Goal: Task Accomplishment & Management: Use online tool/utility

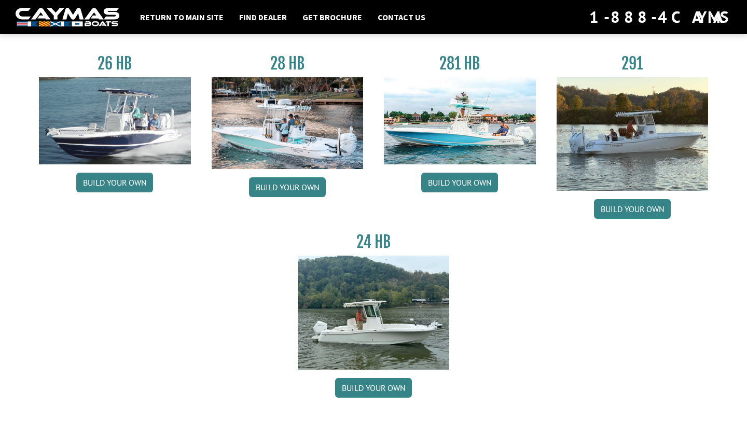
scroll to position [69, 0]
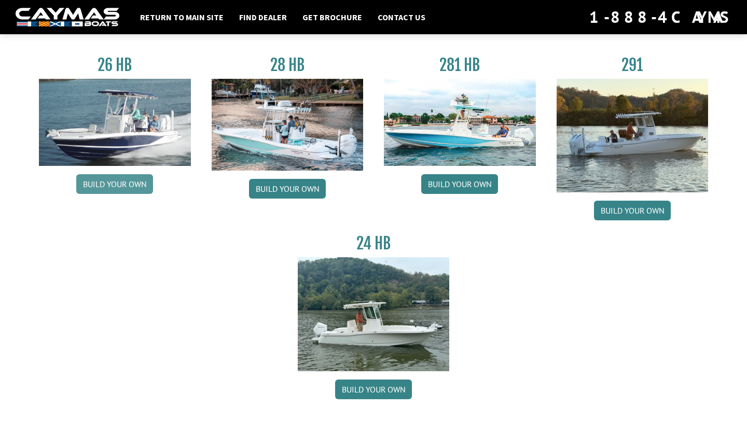
click at [107, 184] on link "Build your own" at bounding box center [114, 184] width 77 height 20
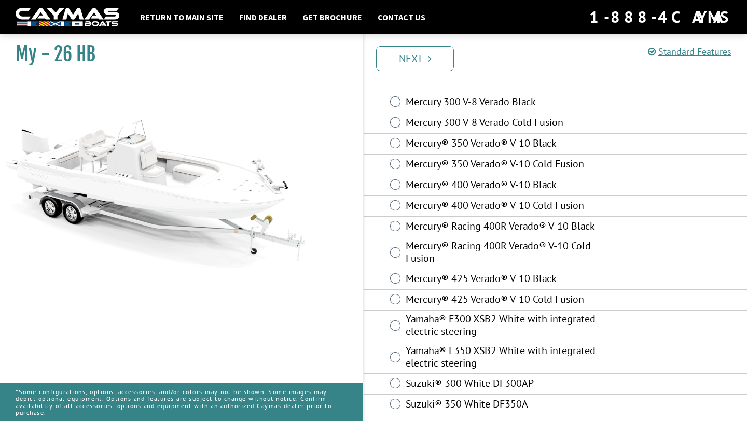
scroll to position [36, 0]
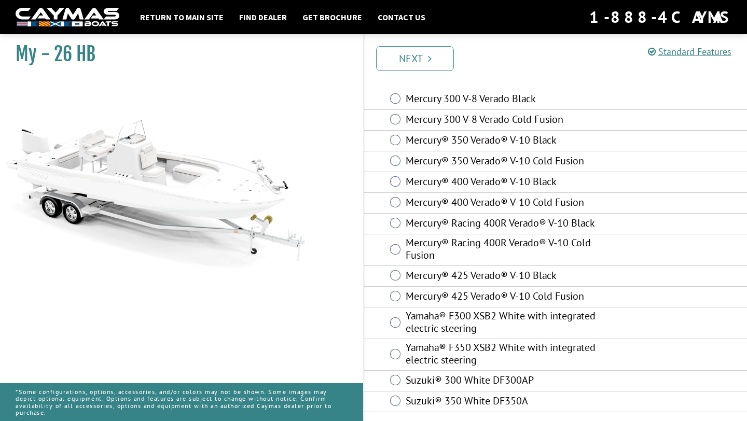
click at [440, 271] on label "Mercury® 425 Verado® V-10 Black" at bounding box center [508, 276] width 205 height 15
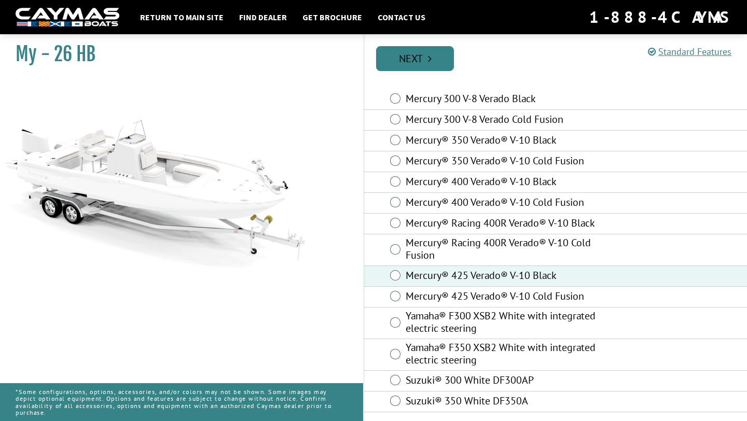
click at [416, 62] on link "Next" at bounding box center [415, 58] width 78 height 25
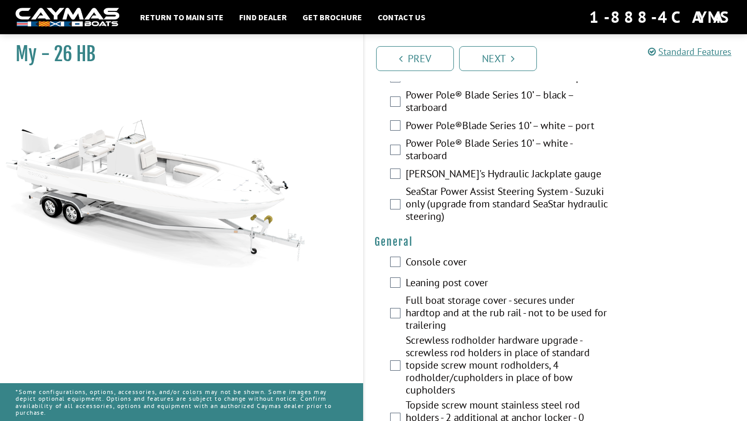
scroll to position [582, 0]
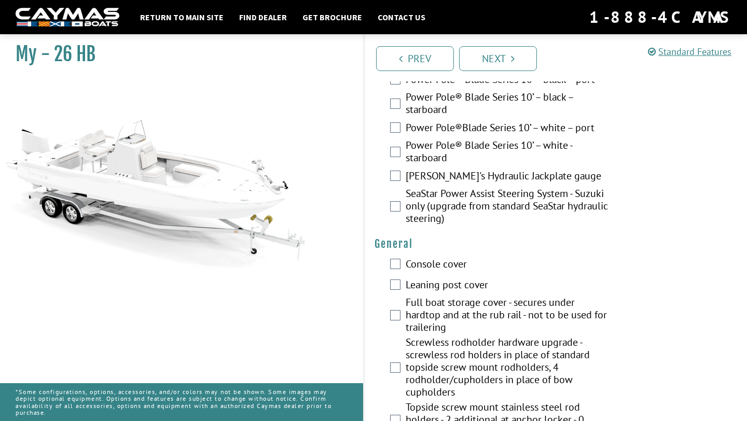
click at [440, 179] on label "[PERSON_NAME]'s Hydraulic Jackplate gauge" at bounding box center [508, 177] width 205 height 15
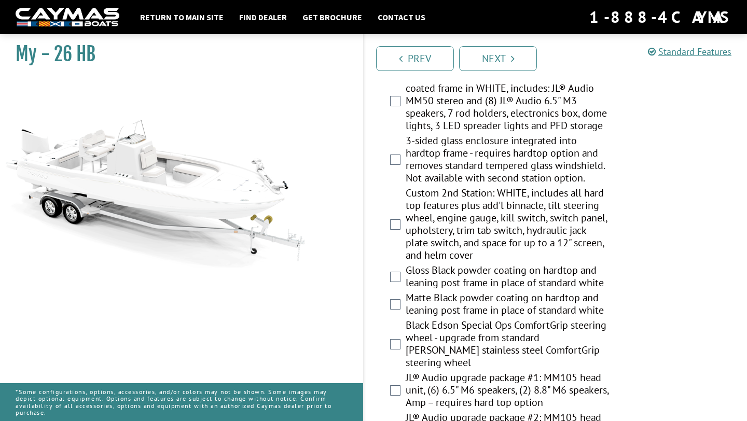
scroll to position [1130, 0]
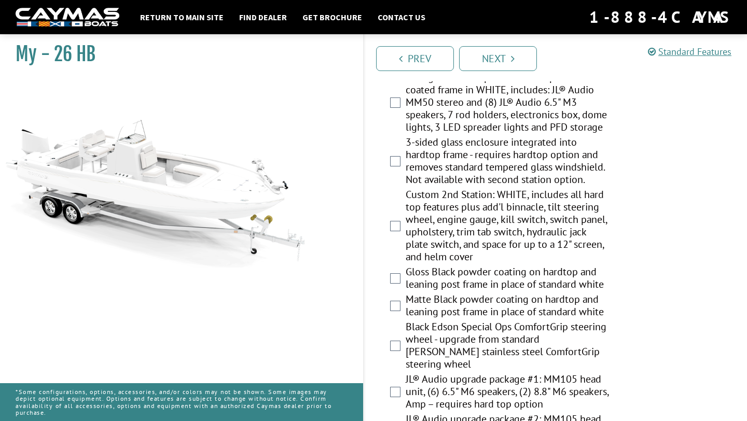
click at [429, 118] on label "Fiberglass hard top with custom powder coated frame in WHITE, includes: JL® Aud…" at bounding box center [508, 103] width 205 height 65
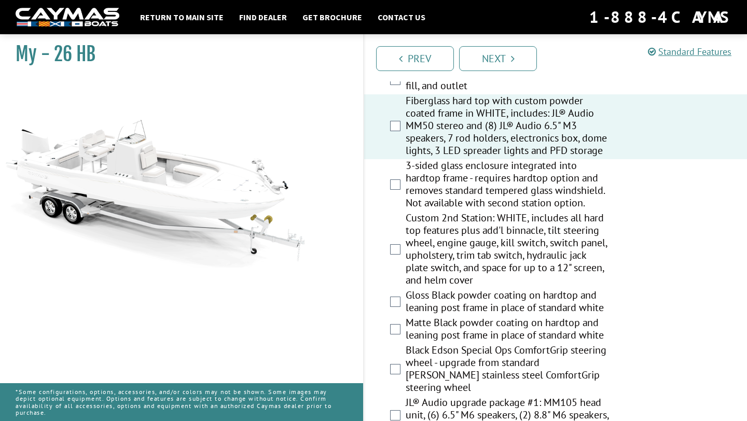
scroll to position [1102, 0]
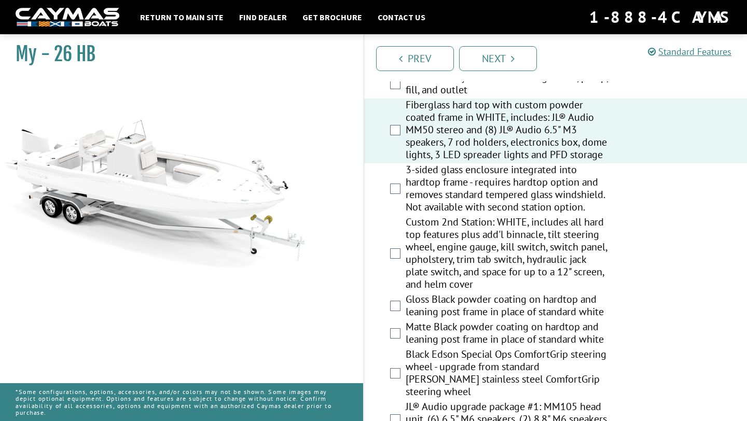
click at [420, 133] on label "Fiberglass hard top with custom powder coated frame in WHITE, includes: JL® Aud…" at bounding box center [508, 131] width 205 height 65
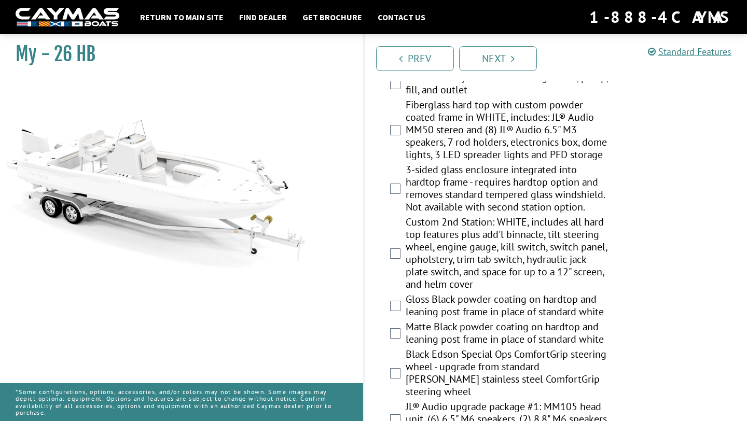
click at [420, 133] on label "Fiberglass hard top with custom powder coated frame in WHITE, includes: JL® Aud…" at bounding box center [508, 131] width 205 height 65
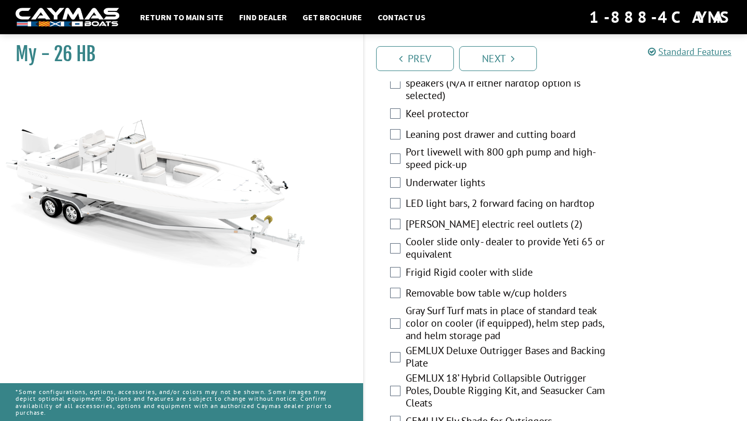
scroll to position [1547, 0]
click at [501, 52] on link "Next" at bounding box center [498, 58] width 78 height 25
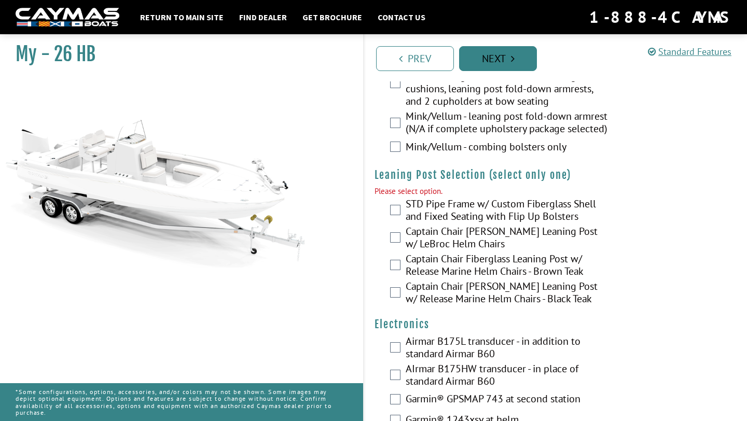
scroll to position [2572, 0]
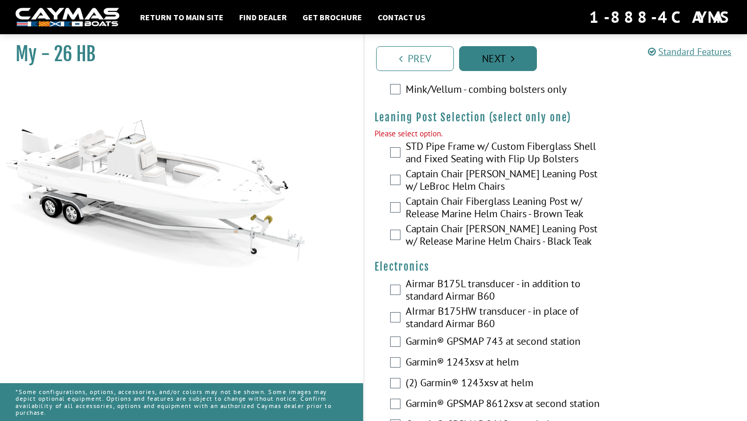
click at [501, 52] on link "Next" at bounding box center [498, 58] width 78 height 25
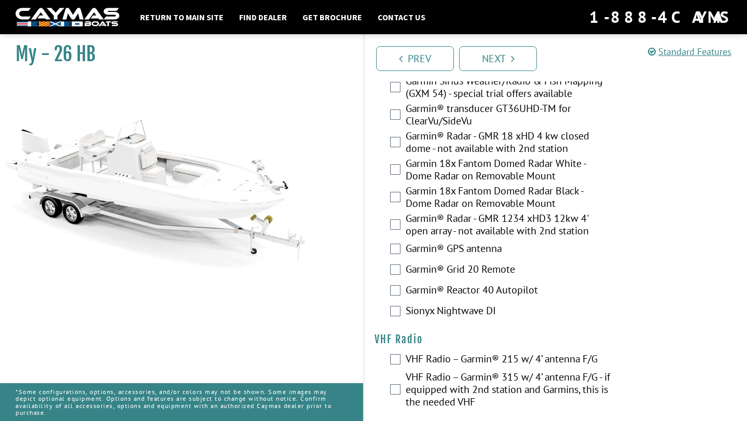
scroll to position [3048, 0]
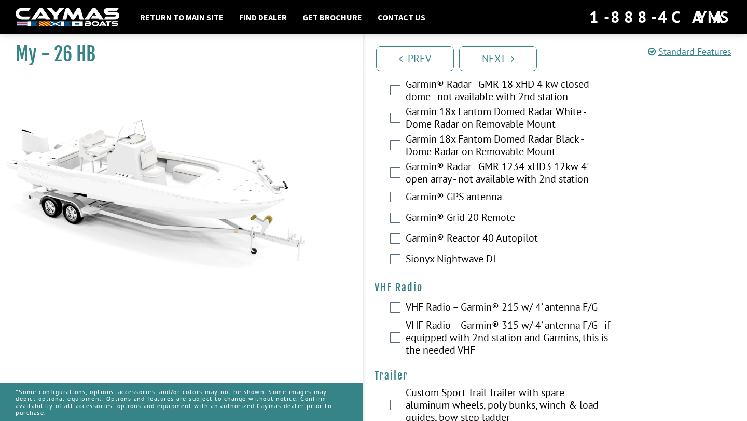
click at [449, 387] on label "Custom Sport Trail Trailer with spare aluminum wheels, poly bunks, winch & load…" at bounding box center [508, 407] width 205 height 40
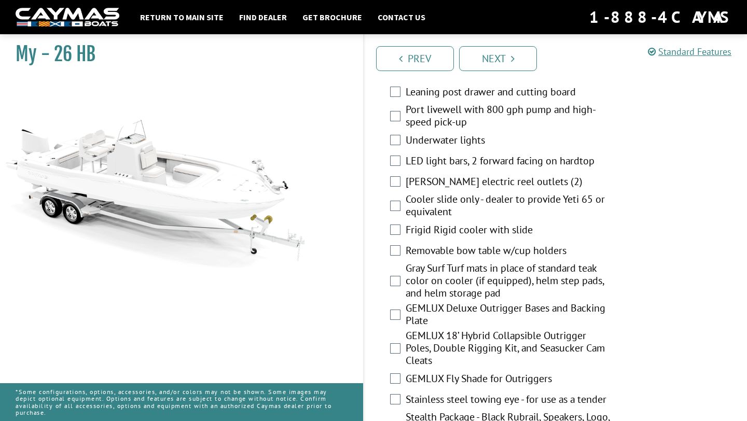
scroll to position [1600, 0]
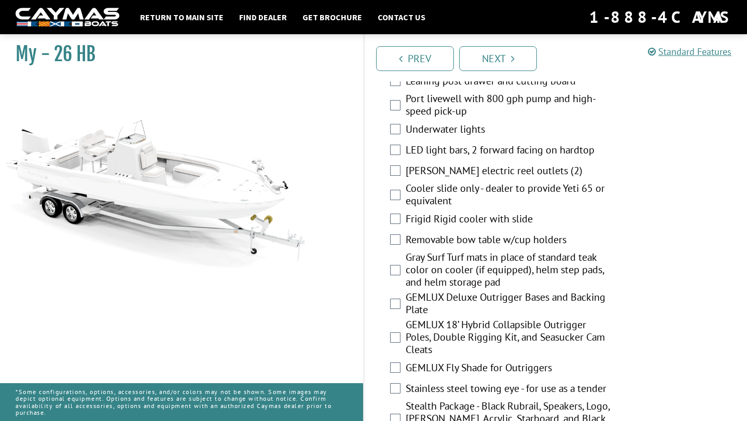
click at [555, 234] on label "Removable bow table w/cup holders" at bounding box center [508, 241] width 205 height 15
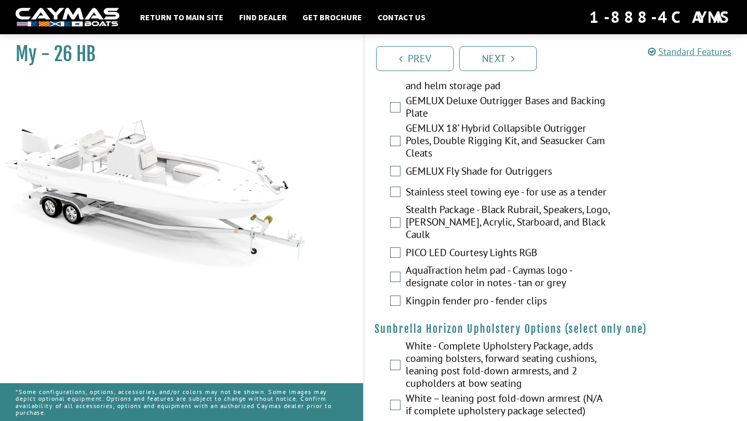
scroll to position [1797, 0]
click at [528, 246] on label "PICO LED Courtesy Lights RGB" at bounding box center [508, 253] width 205 height 15
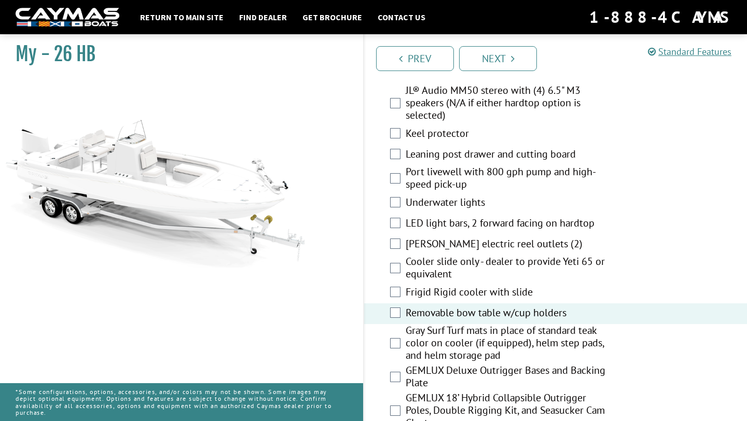
scroll to position [1522, 0]
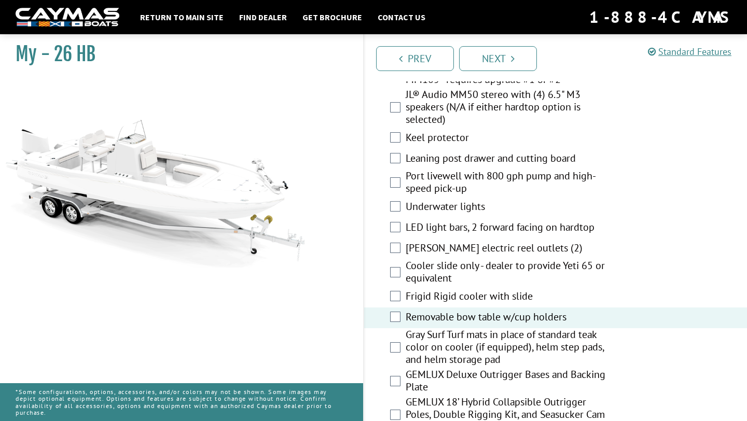
click at [467, 200] on label "Underwater lights" at bounding box center [508, 207] width 205 height 15
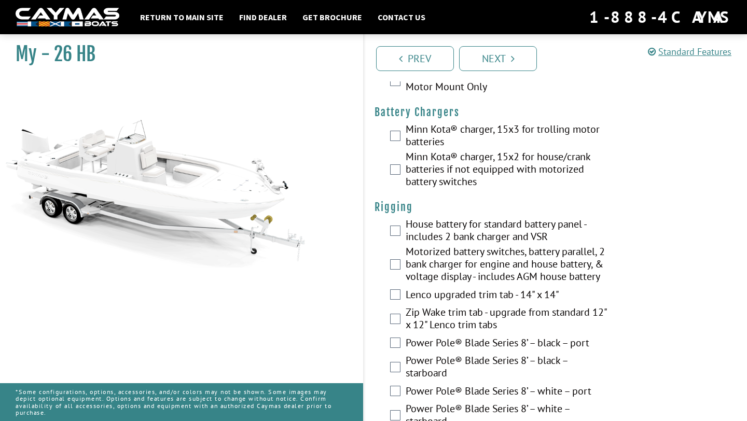
scroll to position [220, 0]
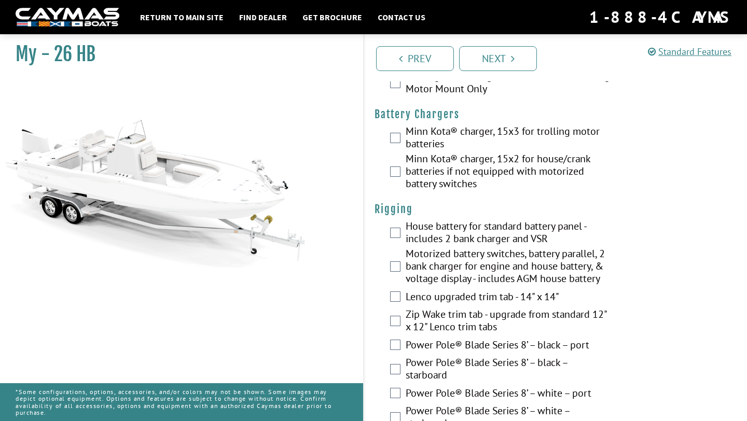
click at [495, 74] on div "Prev Next" at bounding box center [555, 57] width 384 height 47
click at [494, 62] on link "Next" at bounding box center [498, 58] width 78 height 25
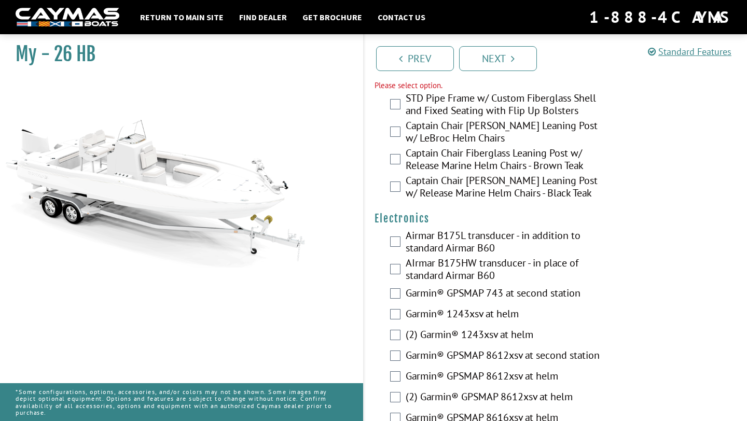
scroll to position [2616, 0]
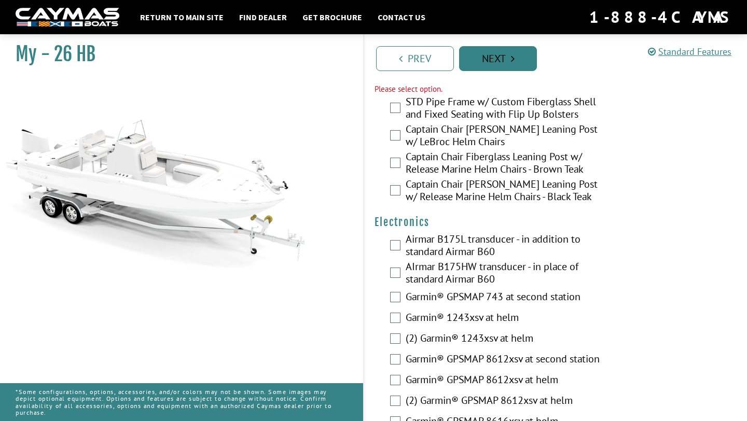
click at [478, 59] on link "Next" at bounding box center [498, 58] width 78 height 25
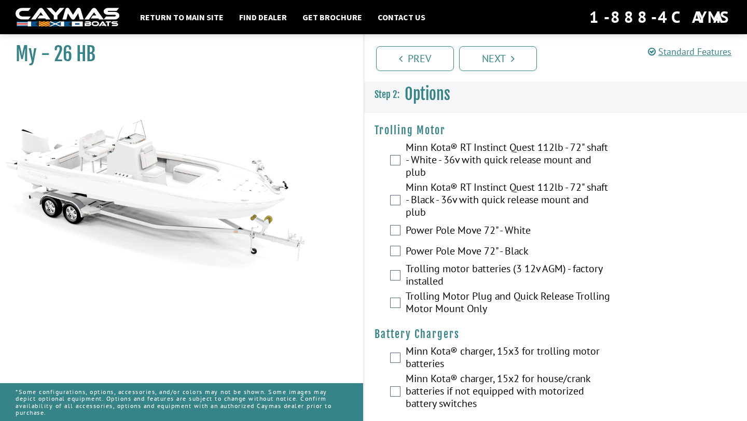
scroll to position [0, 0]
click at [510, 53] on link "Next" at bounding box center [498, 58] width 78 height 25
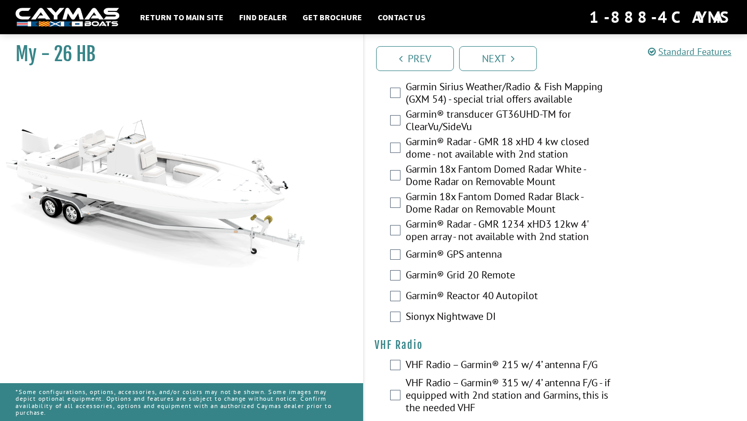
scroll to position [3048, 0]
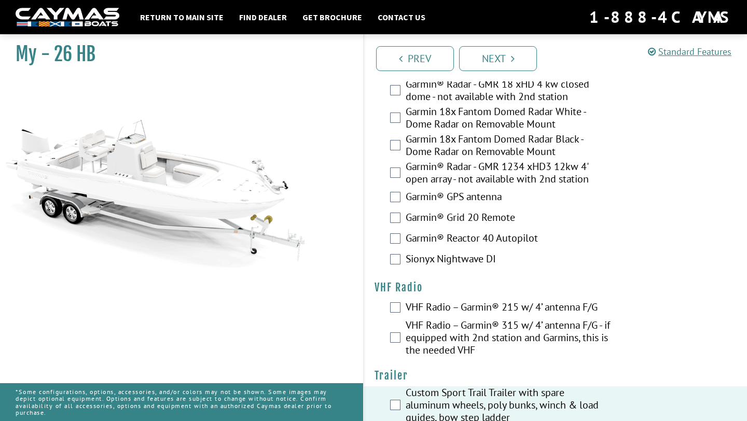
click at [174, 176] on img at bounding box center [155, 173] width 311 height 189
click at [89, 17] on img at bounding box center [68, 17] width 104 height 19
